Goal: Transaction & Acquisition: Purchase product/service

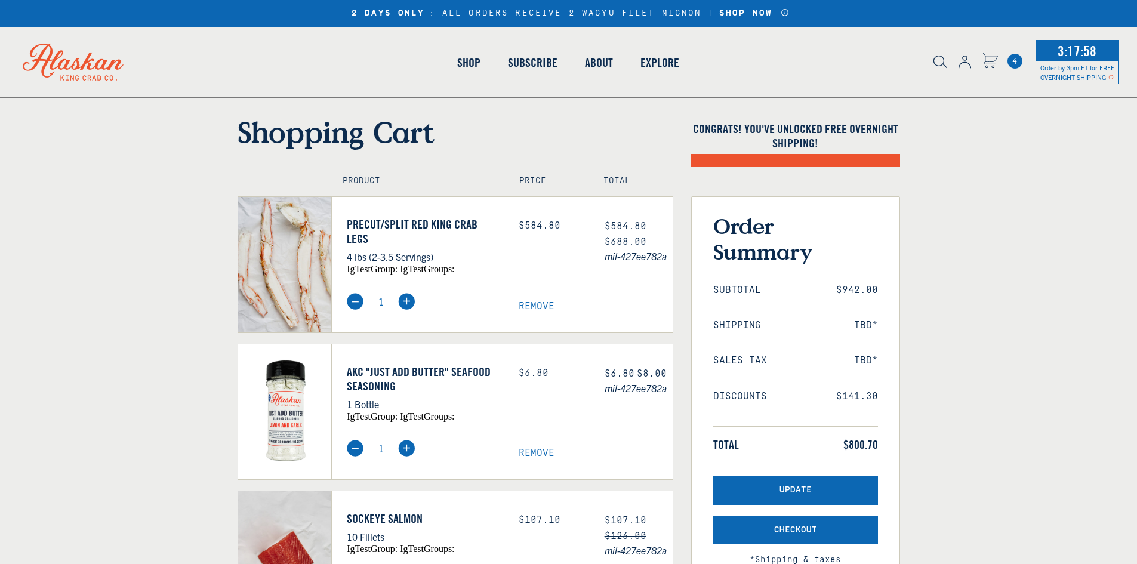
select select "40826592231503"
select select "40826730905679"
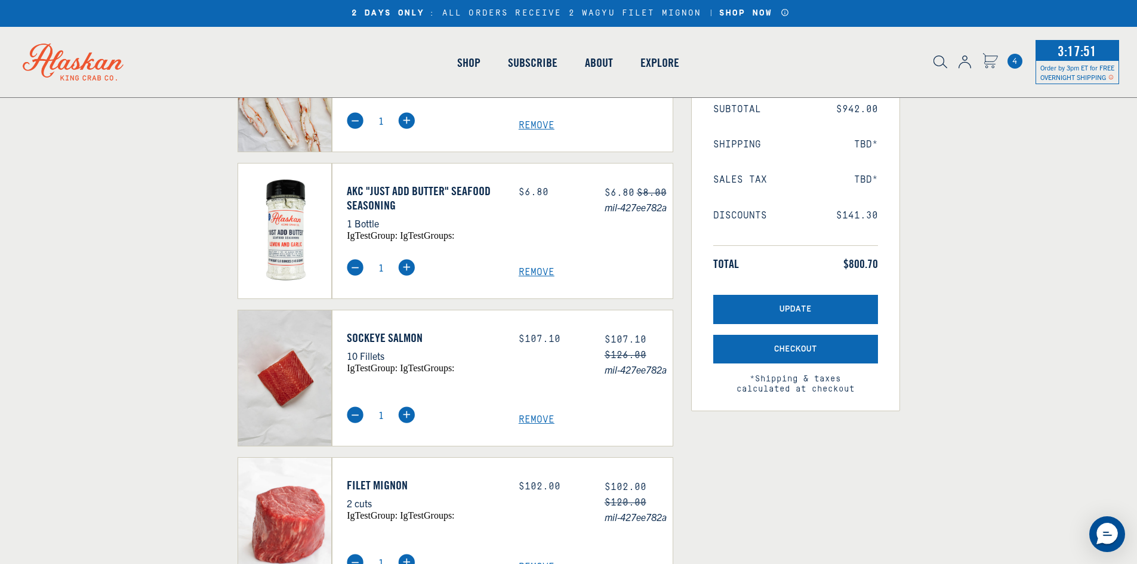
scroll to position [179, 0]
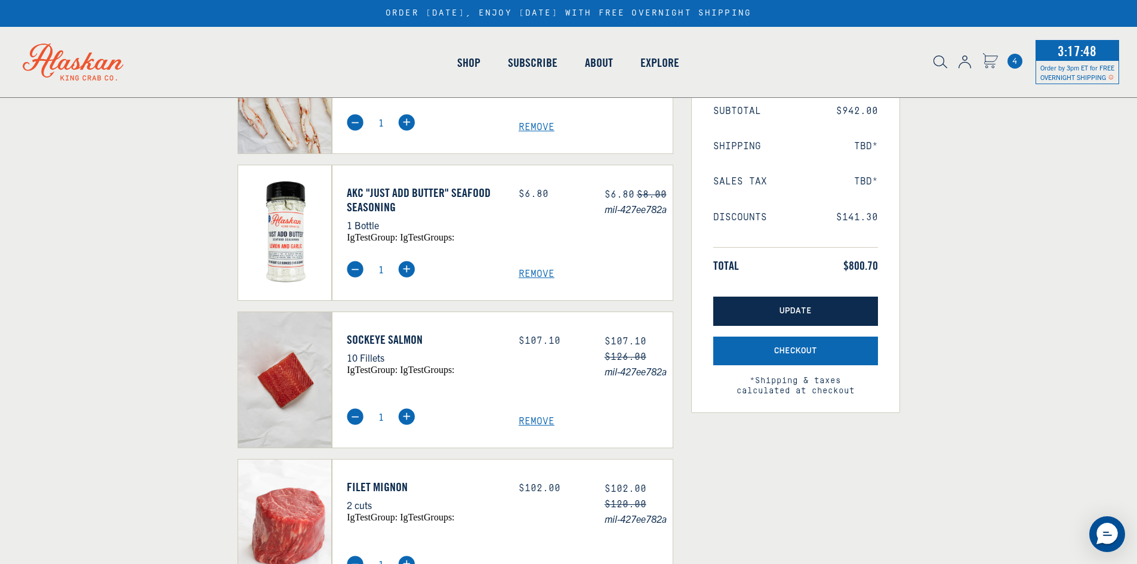
click at [786, 313] on span "Update" at bounding box center [795, 311] width 32 height 10
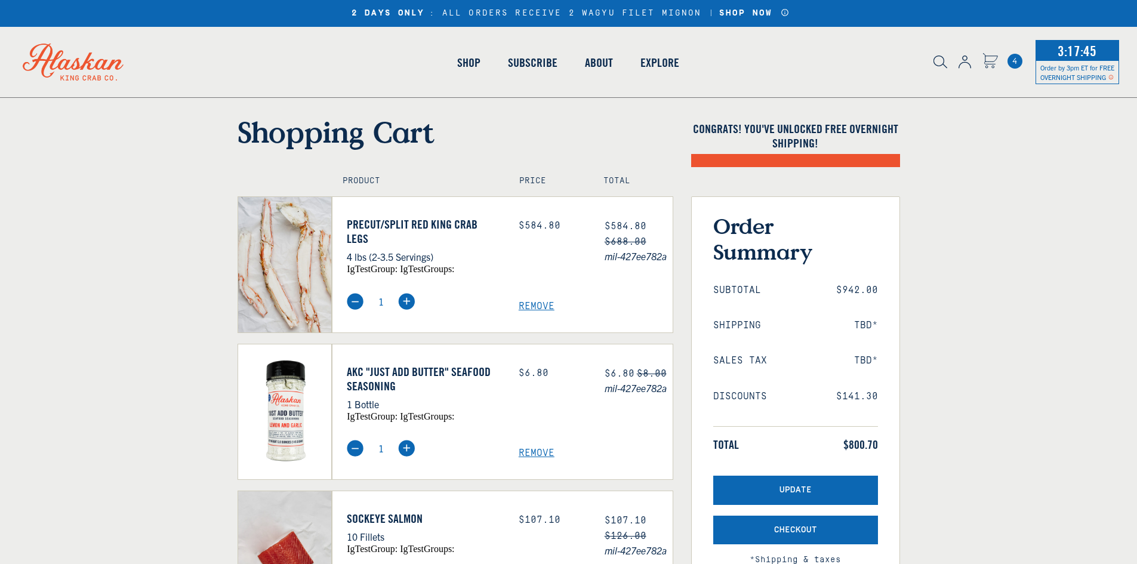
select select "40826592231503"
select select "40826730905679"
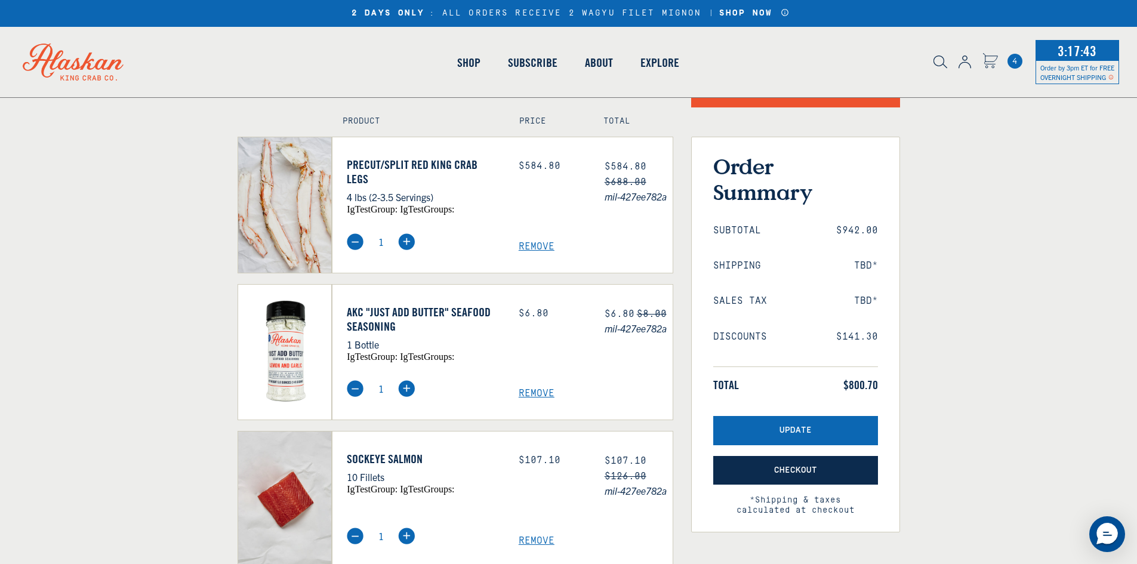
click at [828, 473] on button "Checkout" at bounding box center [795, 470] width 165 height 29
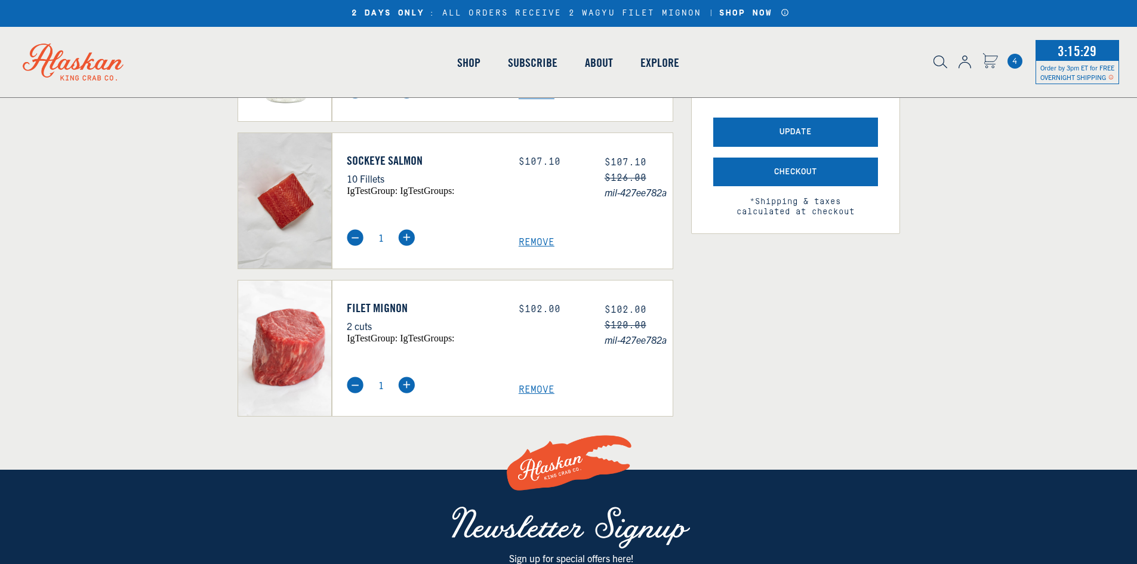
scroll to position [358, 0]
click at [543, 387] on span "Remove" at bounding box center [596, 389] width 154 height 11
select select "40826592231503"
select select "40826730905679"
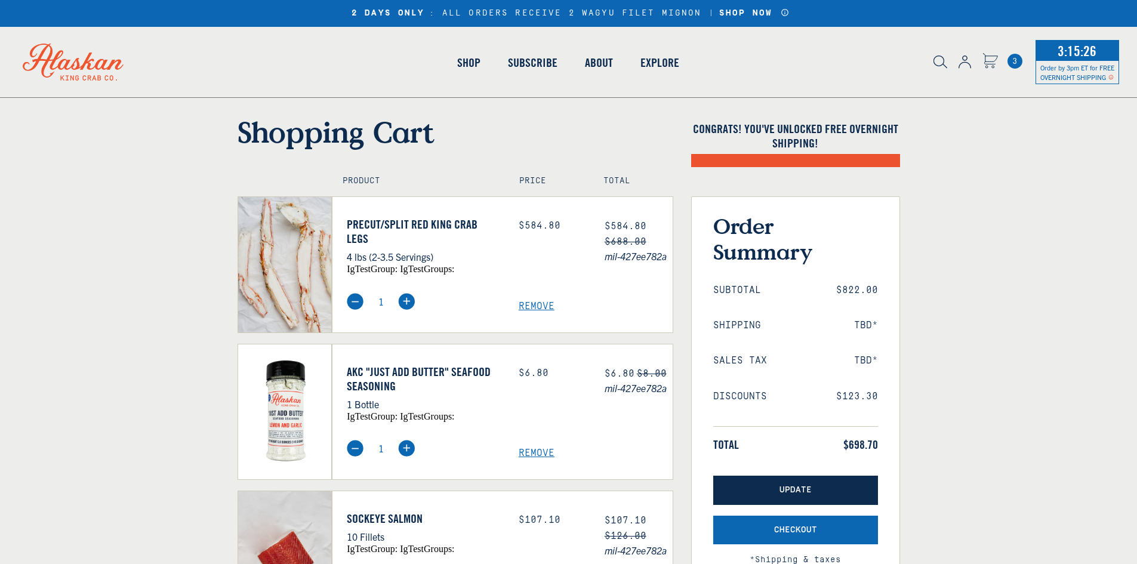
select select "40826592231503"
select select "40826730905679"
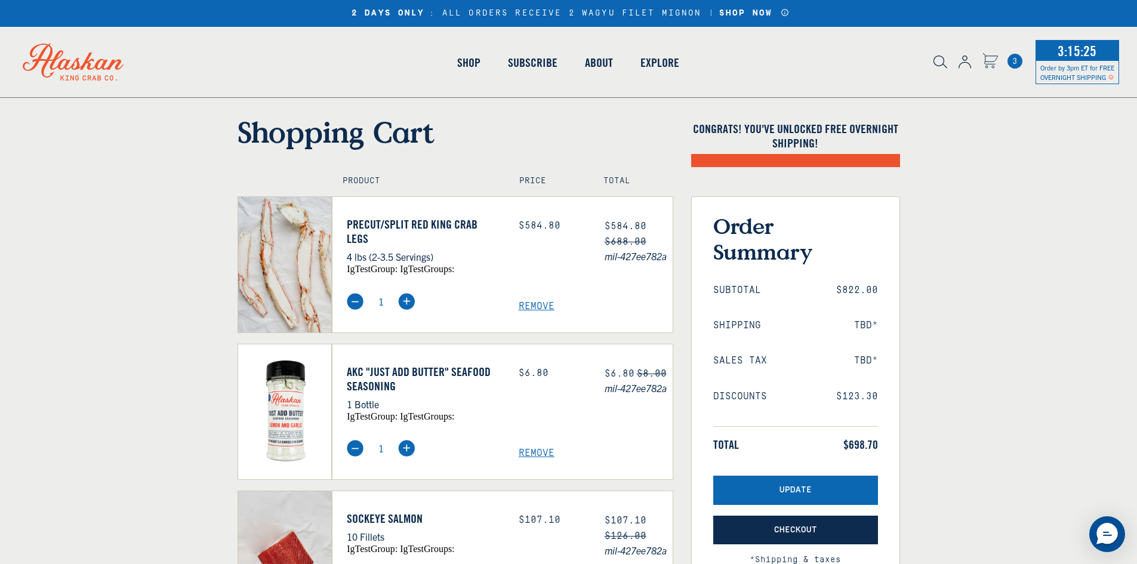
click at [842, 523] on button "Checkout" at bounding box center [795, 530] width 165 height 29
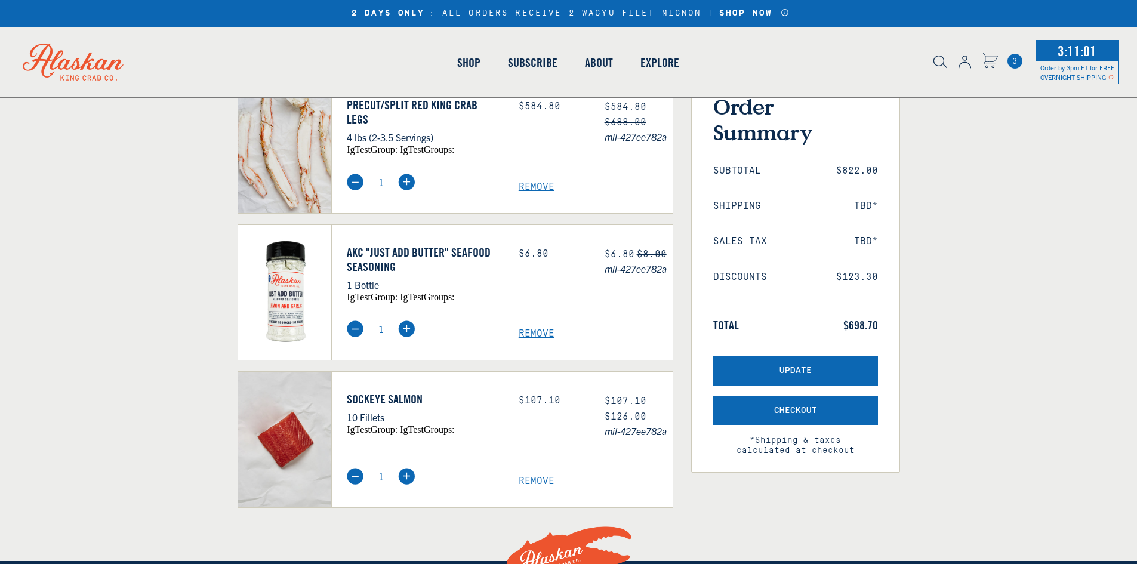
select select "40826592231503"
select select "40826730905679"
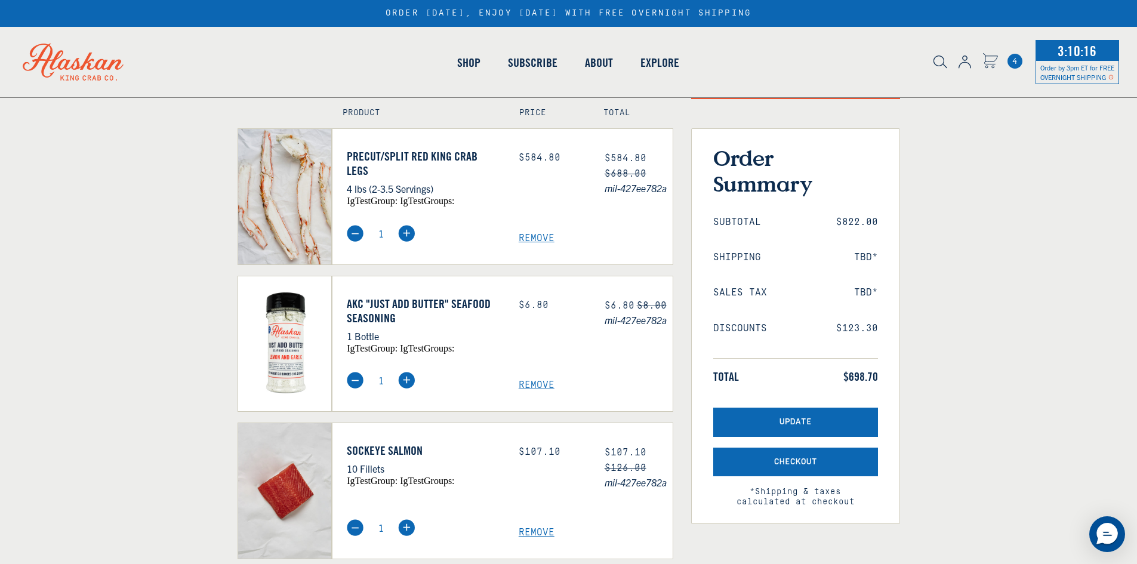
scroll to position [60, 0]
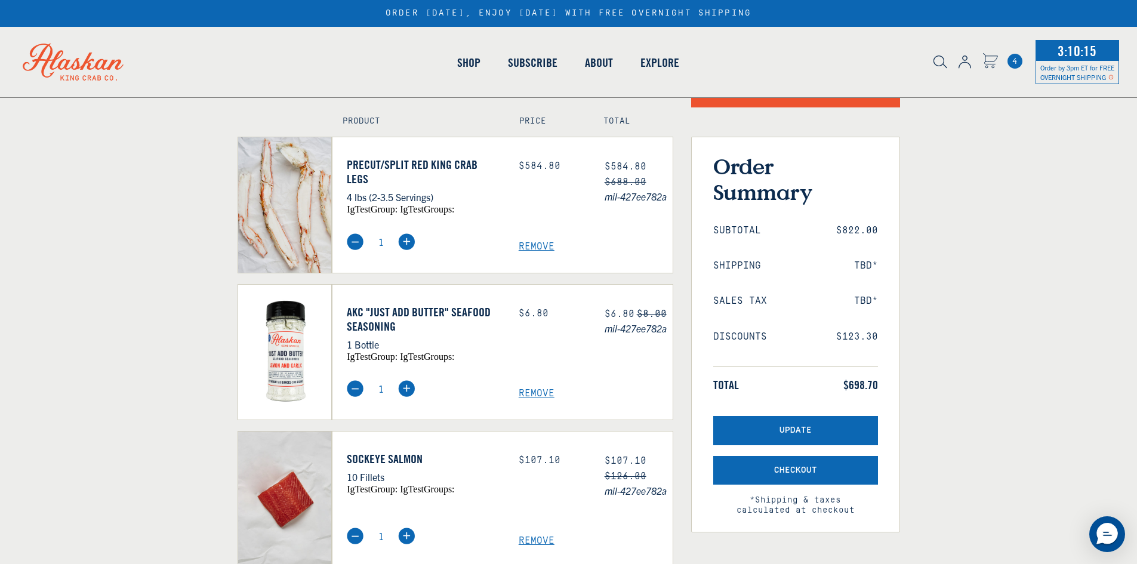
click at [538, 540] on span "Remove" at bounding box center [596, 540] width 154 height 11
click at [530, 390] on span "Remove" at bounding box center [596, 393] width 154 height 11
